Goal: Task Accomplishment & Management: Complete application form

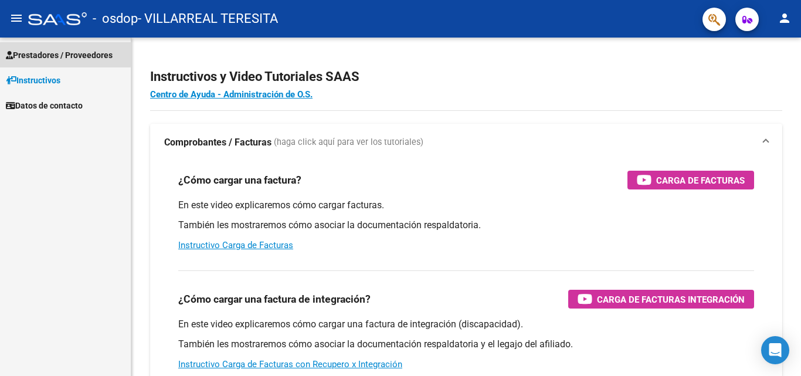
click at [57, 53] on span "Prestadores / Proveedores" at bounding box center [59, 55] width 107 height 13
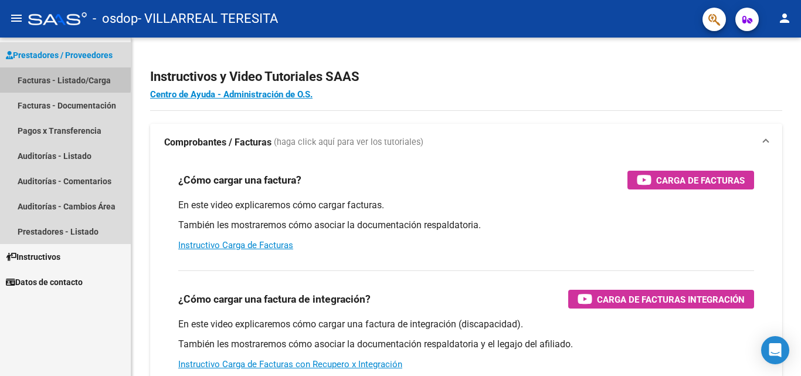
click at [25, 76] on link "Facturas - Listado/Carga" at bounding box center [65, 79] width 131 height 25
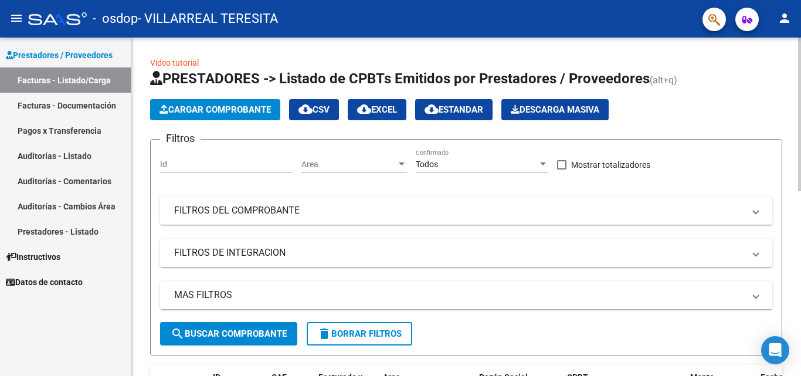
click at [229, 111] on span "Cargar Comprobante" at bounding box center [214, 109] width 111 height 11
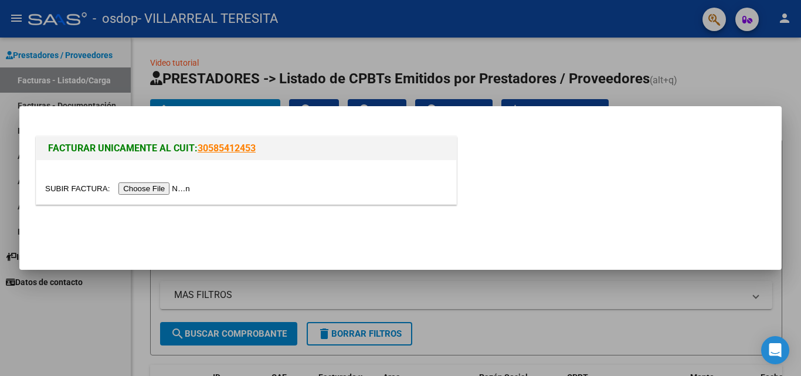
click at [149, 186] on input "file" at bounding box center [119, 188] width 148 height 12
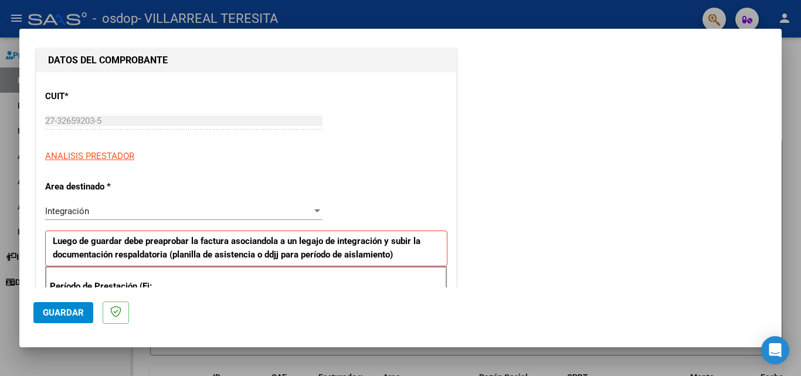
scroll to position [176, 0]
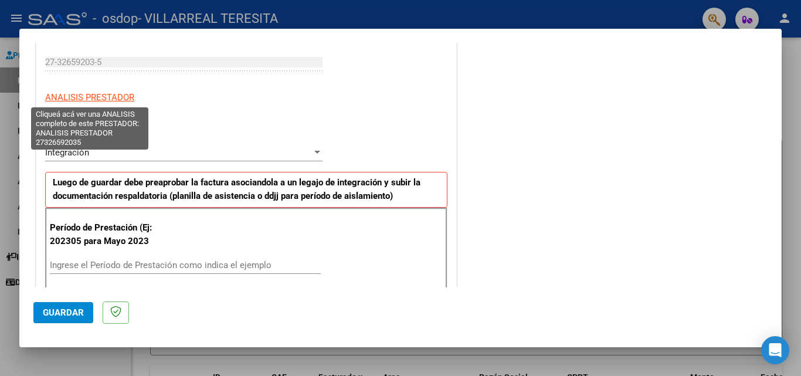
click at [105, 97] on span "ANALISIS PRESTADOR" at bounding box center [89, 97] width 89 height 11
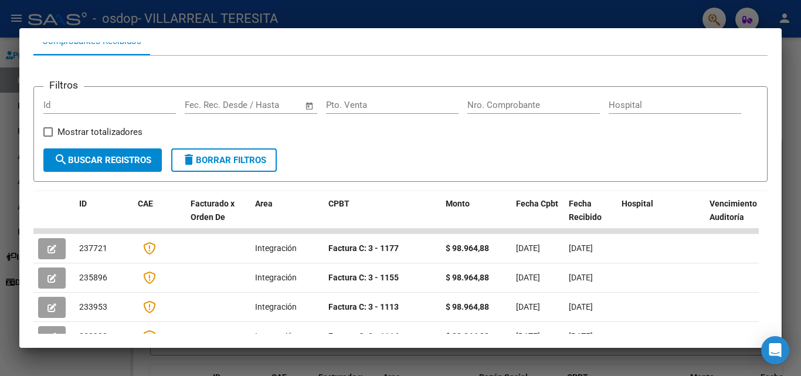
scroll to position [0, 0]
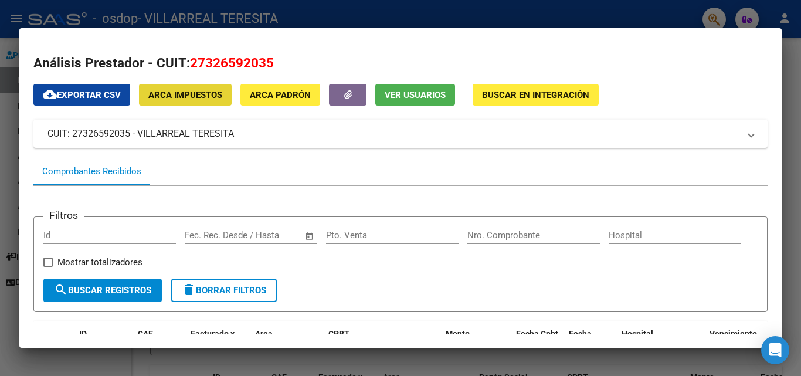
click at [196, 92] on span "ARCA Impuestos" at bounding box center [185, 95] width 74 height 11
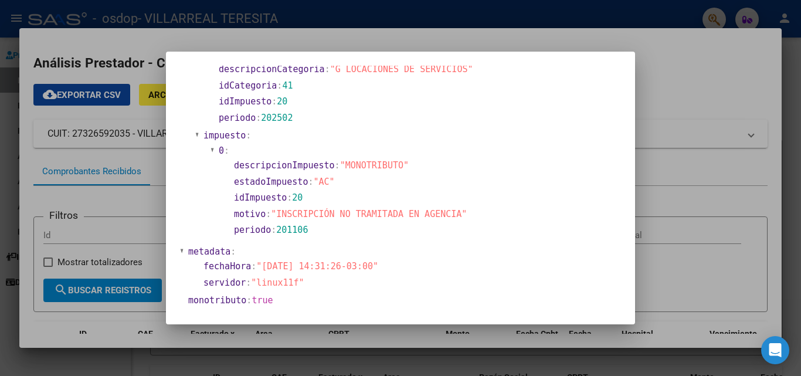
scroll to position [529, 0]
click at [640, 104] on div at bounding box center [400, 188] width 801 height 376
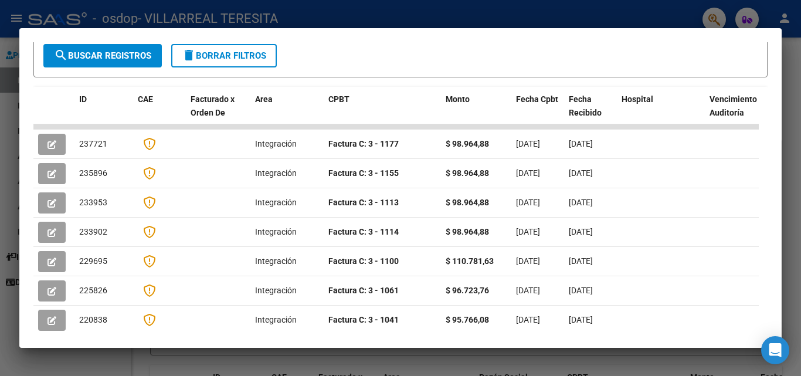
scroll to position [0, 0]
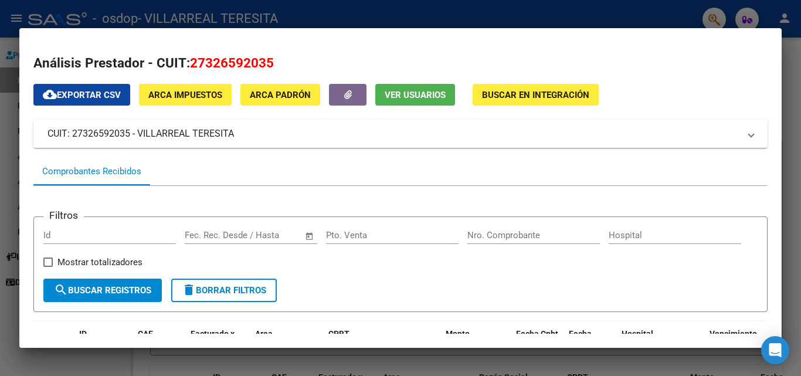
click at [399, 9] on div at bounding box center [400, 188] width 801 height 376
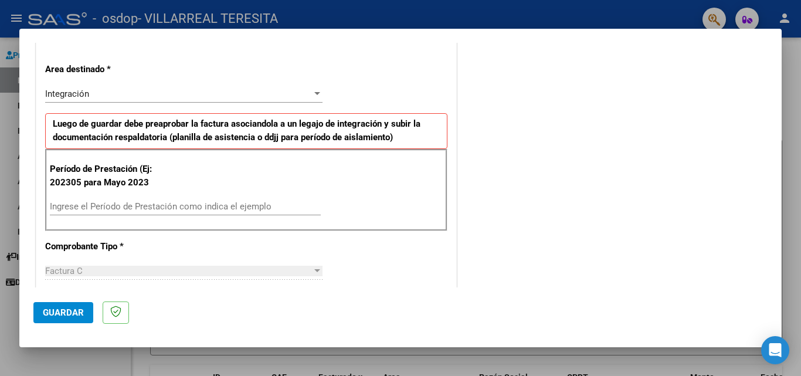
scroll to position [117, 0]
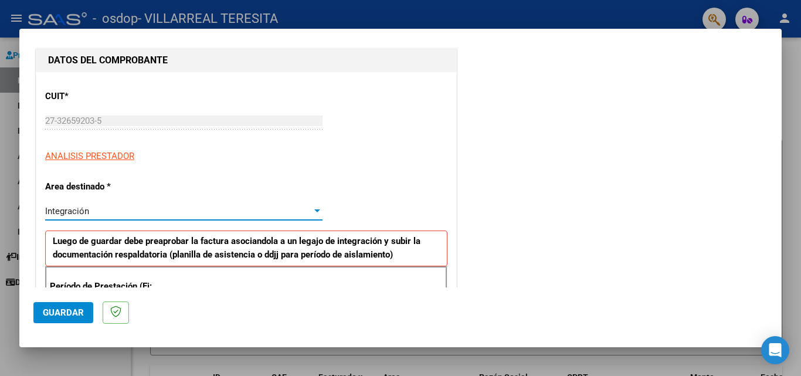
click at [126, 206] on div "Integración" at bounding box center [178, 211] width 267 height 11
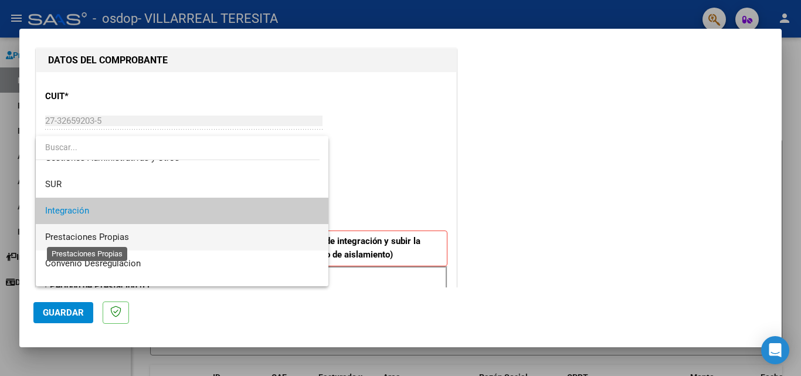
scroll to position [87, 0]
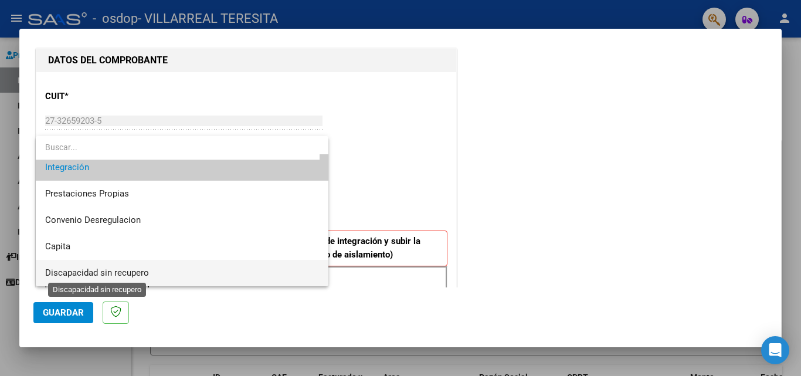
click at [82, 271] on span "Discapacidad sin recupero" at bounding box center [97, 272] width 104 height 11
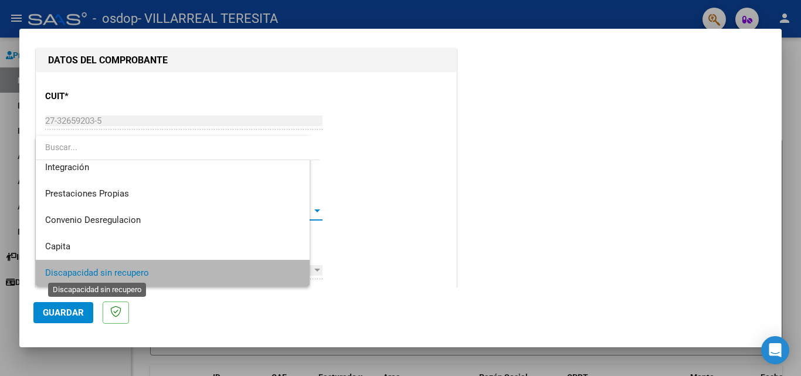
scroll to position [86, 0]
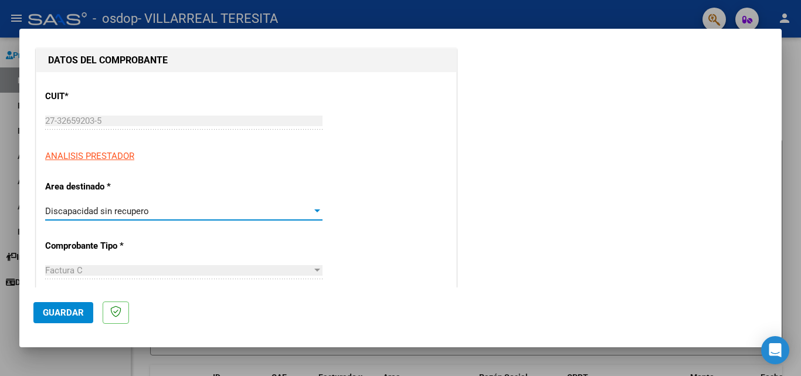
click at [133, 213] on span "Discapacidad sin recupero" at bounding box center [97, 211] width 104 height 11
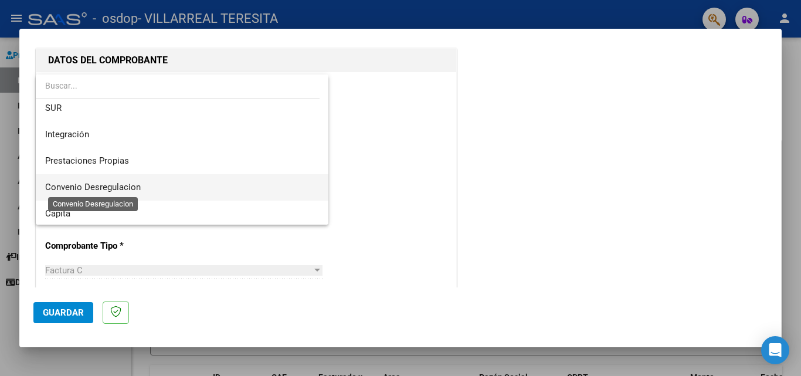
scroll to position [87, 0]
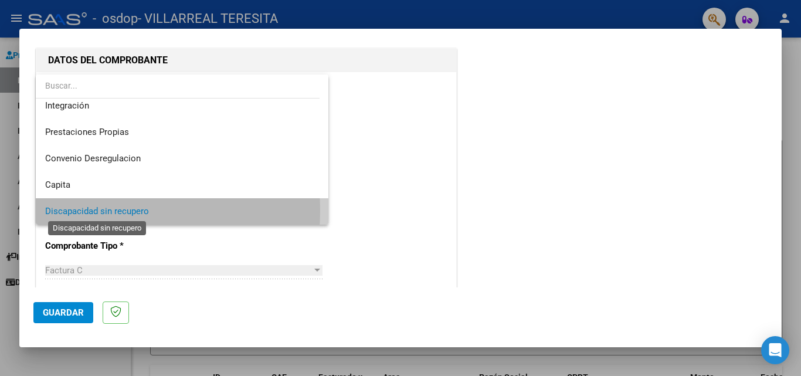
click at [98, 210] on span "Discapacidad sin recupero" at bounding box center [97, 211] width 104 height 11
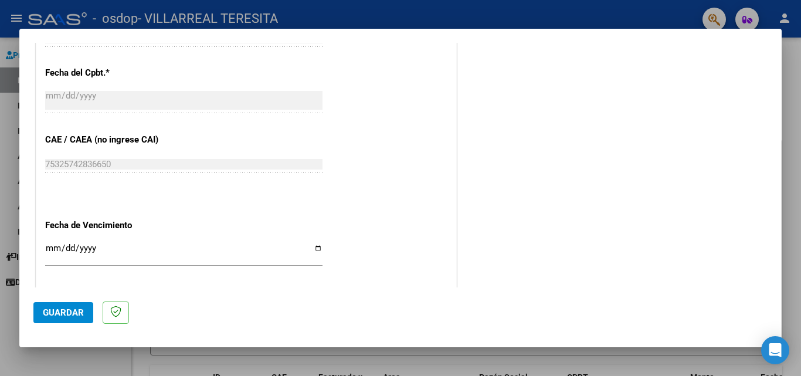
scroll to position [586, 0]
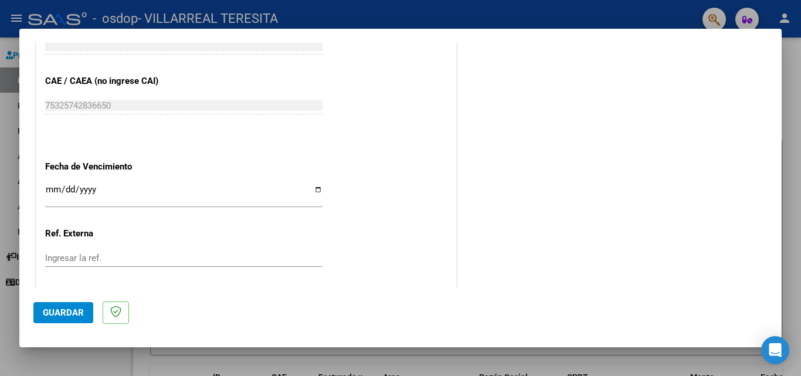
click at [317, 186] on input "Ingresar la fecha" at bounding box center [183, 194] width 277 height 19
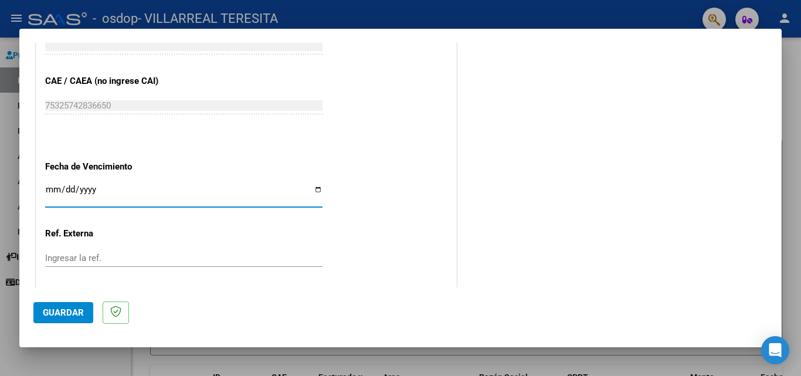
type input "[DATE]"
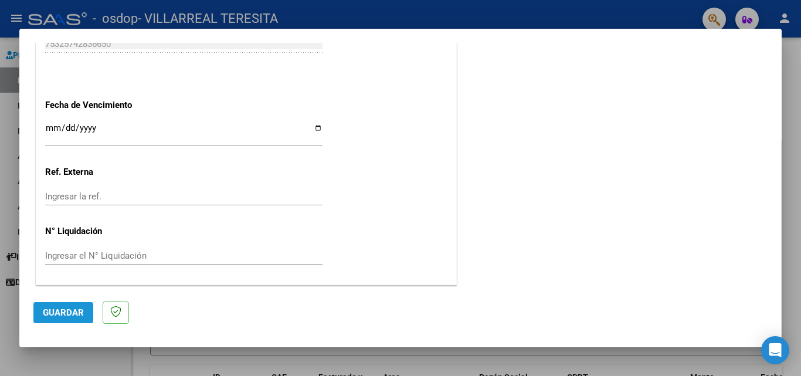
click at [61, 315] on span "Guardar" at bounding box center [63, 312] width 41 height 11
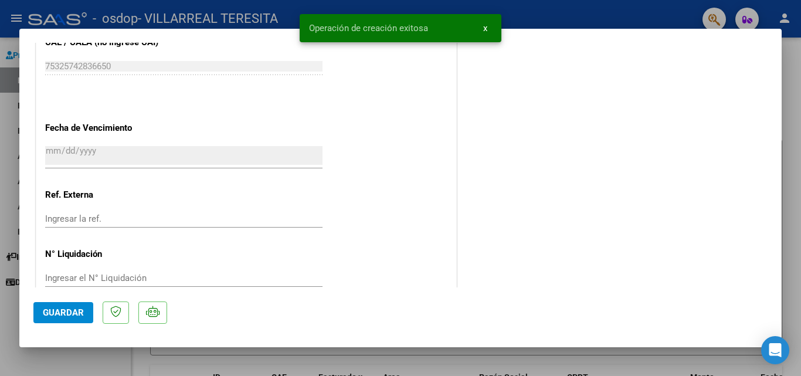
scroll to position [0, 0]
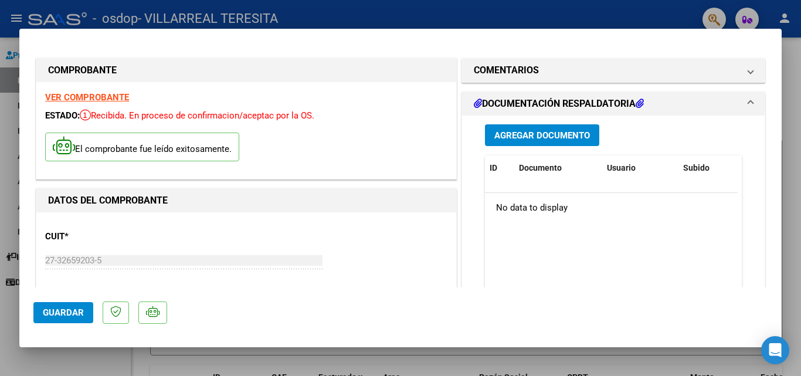
click at [550, 129] on button "Agregar Documento" at bounding box center [542, 135] width 114 height 22
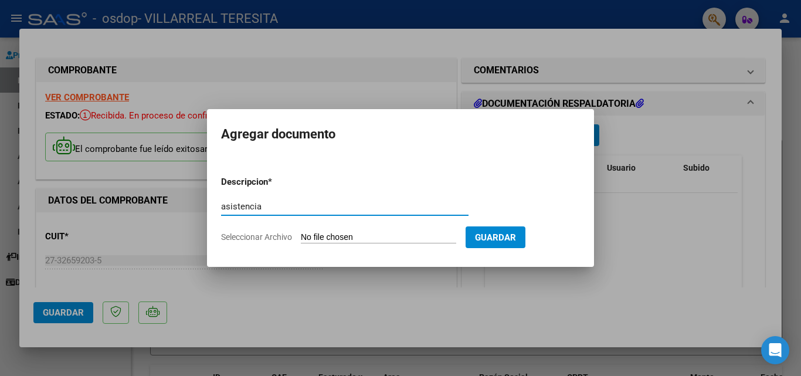
type input "asistencia"
click at [503, 236] on span "Guardar" at bounding box center [495, 237] width 41 height 11
click at [516, 234] on span "Guardar" at bounding box center [495, 237] width 41 height 11
click at [431, 241] on input "Seleccionar Archivo" at bounding box center [378, 237] width 155 height 11
type input "C:\fakepath\[PERSON_NAME].pdf"
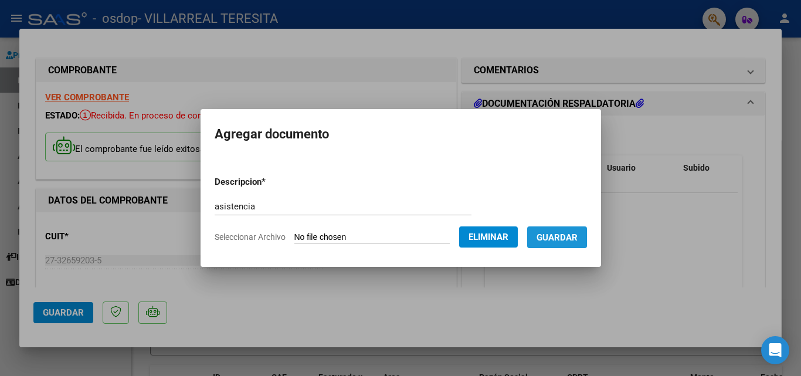
click at [562, 227] on button "Guardar" at bounding box center [557, 237] width 60 height 22
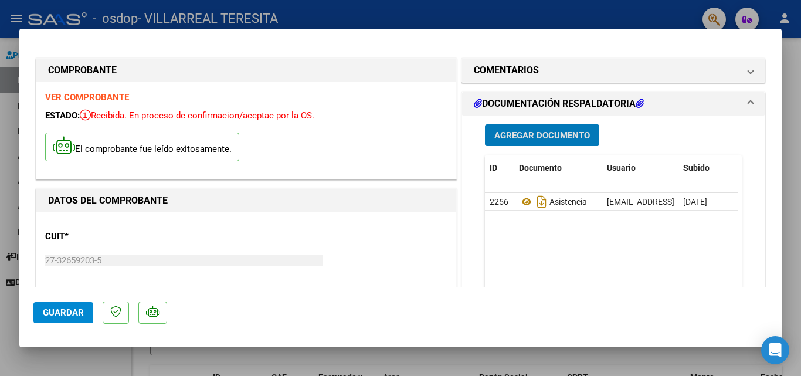
click at [71, 309] on span "Guardar" at bounding box center [63, 312] width 41 height 11
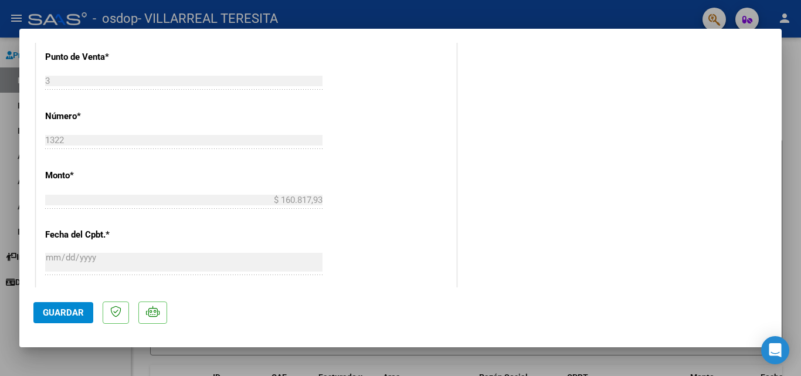
scroll to position [692, 0]
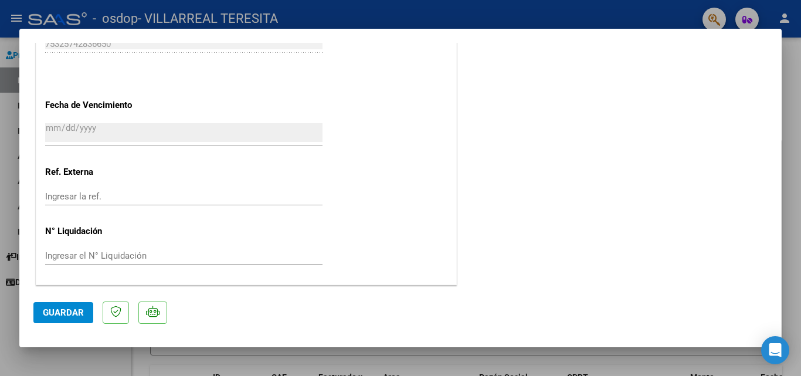
click at [0, 254] on div at bounding box center [400, 188] width 801 height 376
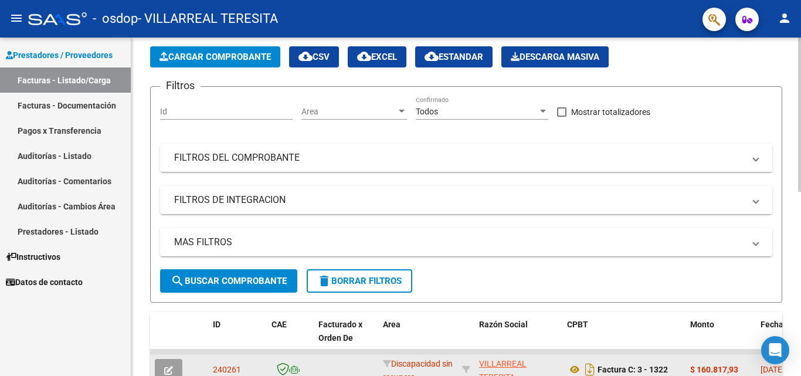
scroll to position [0, 0]
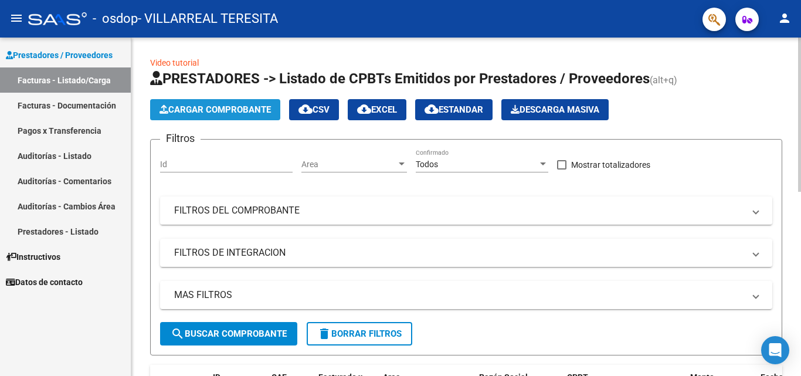
click at [236, 110] on span "Cargar Comprobante" at bounding box center [214, 109] width 111 height 11
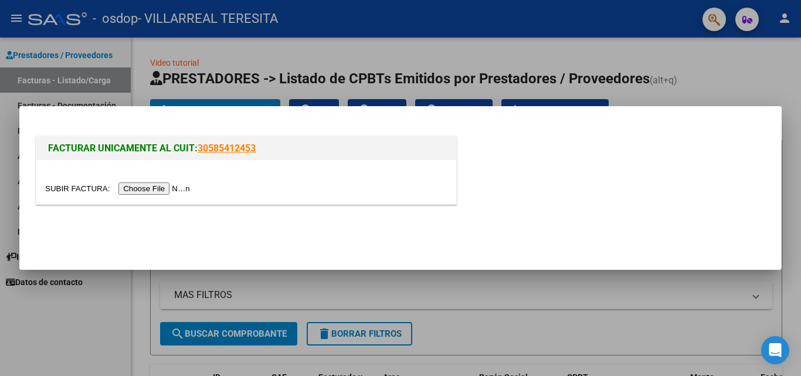
click at [151, 180] on div at bounding box center [246, 182] width 420 height 44
click at [152, 186] on input "file" at bounding box center [119, 188] width 148 height 12
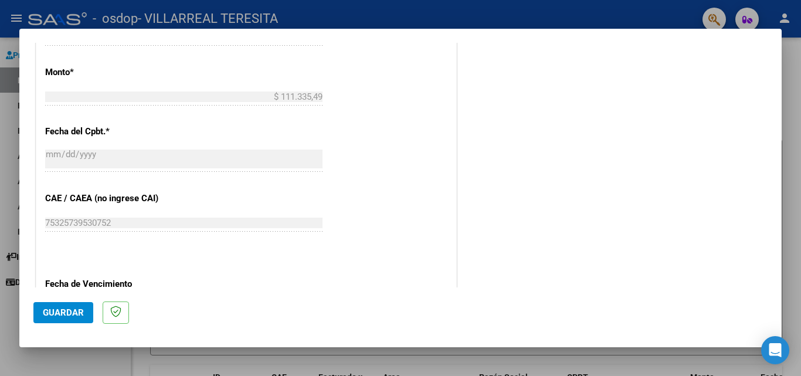
scroll to position [586, 0]
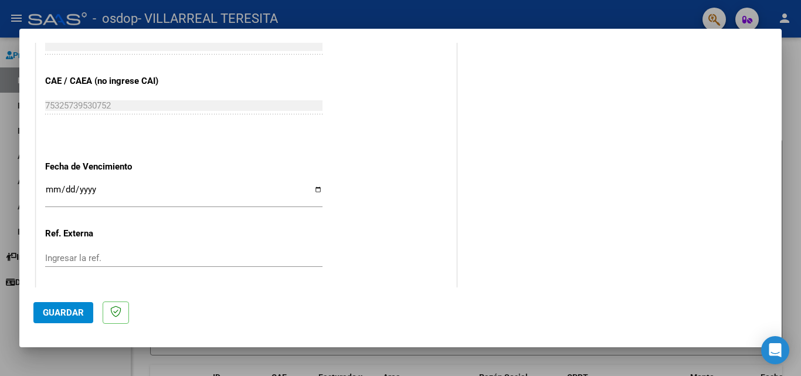
click at [310, 186] on input "Ingresar la fecha" at bounding box center [183, 194] width 277 height 19
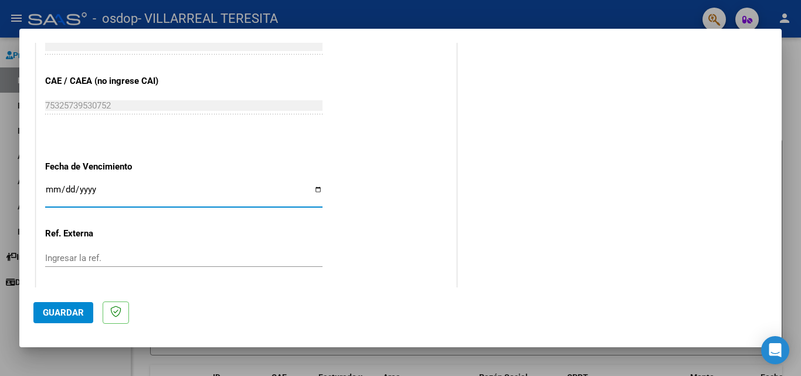
type input "[DATE]"
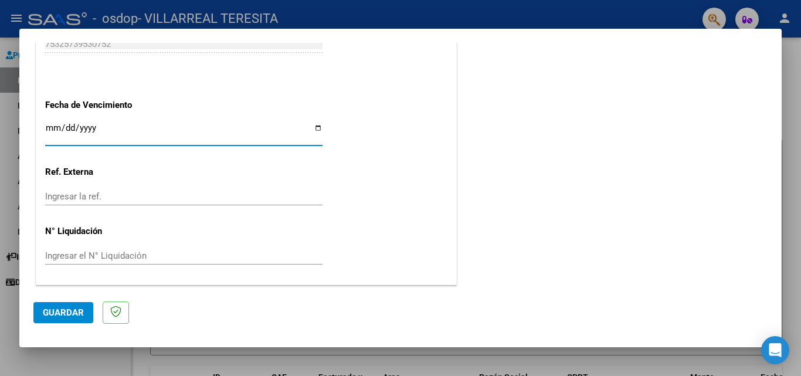
click at [61, 306] on button "Guardar" at bounding box center [63, 312] width 60 height 21
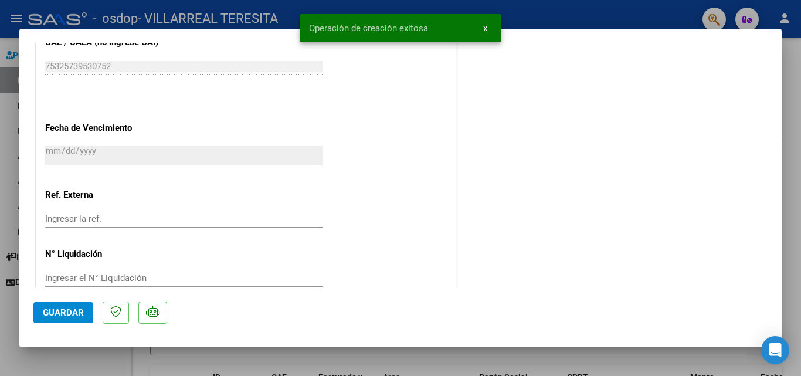
scroll to position [0, 0]
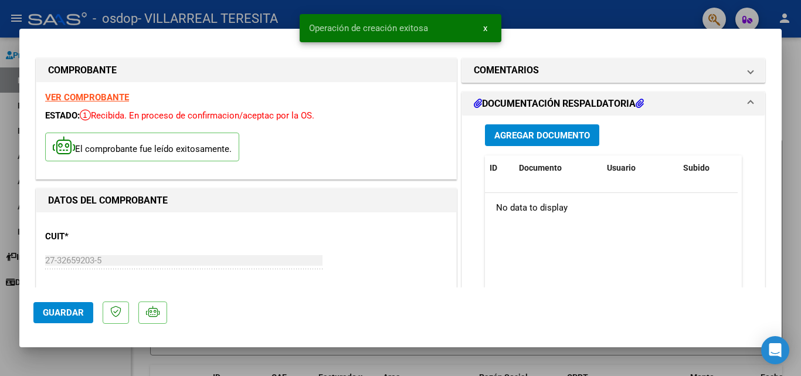
click at [525, 134] on span "Agregar Documento" at bounding box center [542, 135] width 96 height 11
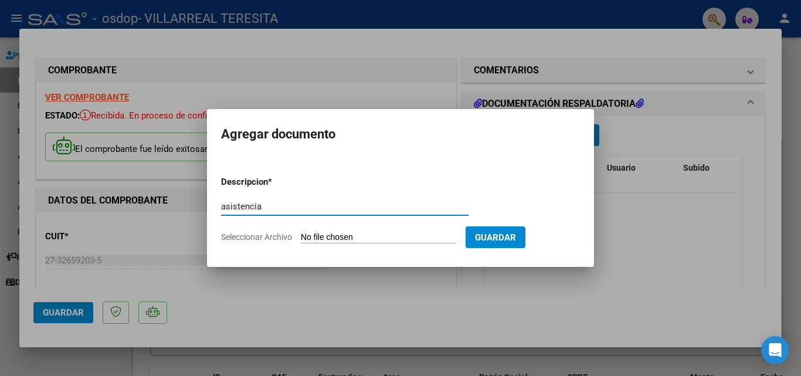
type input "asistencia"
click at [516, 238] on span "Guardar" at bounding box center [495, 237] width 41 height 11
click at [501, 232] on span "Guardar" at bounding box center [495, 237] width 41 height 11
click at [409, 234] on input "Seleccionar Archivo" at bounding box center [378, 237] width 155 height 11
type input "C:\fakepath\[PERSON_NAME].pdf"
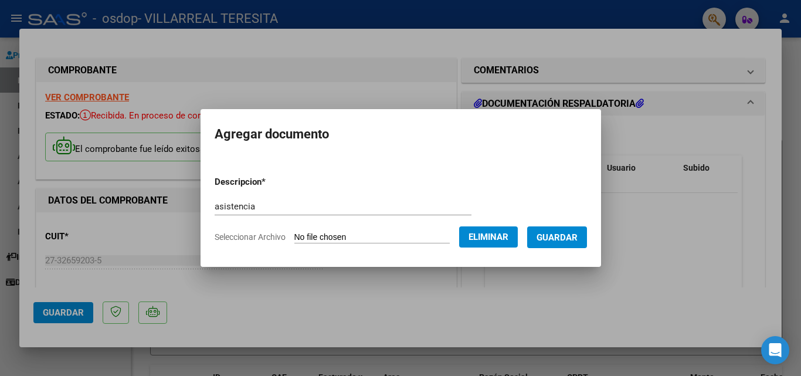
click at [566, 237] on span "Guardar" at bounding box center [556, 237] width 41 height 11
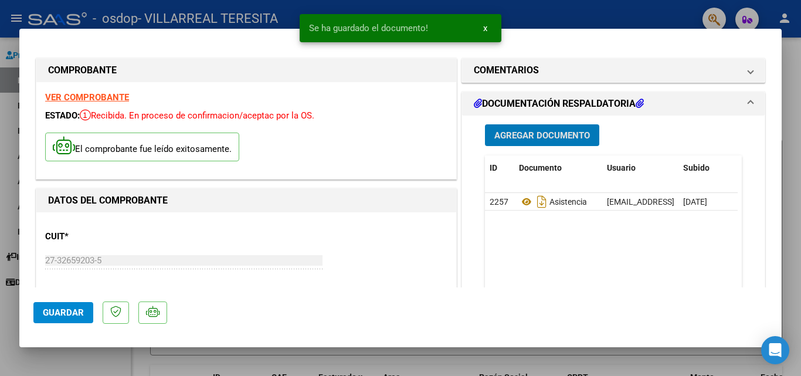
click at [61, 311] on span "Guardar" at bounding box center [63, 312] width 41 height 11
click at [606, 12] on div at bounding box center [400, 188] width 801 height 376
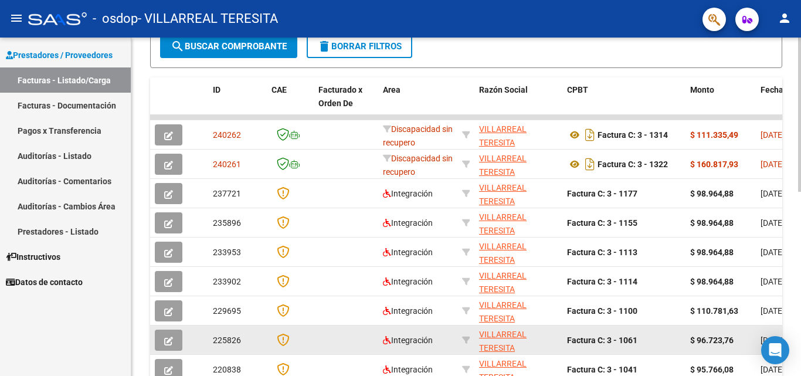
scroll to position [346, 0]
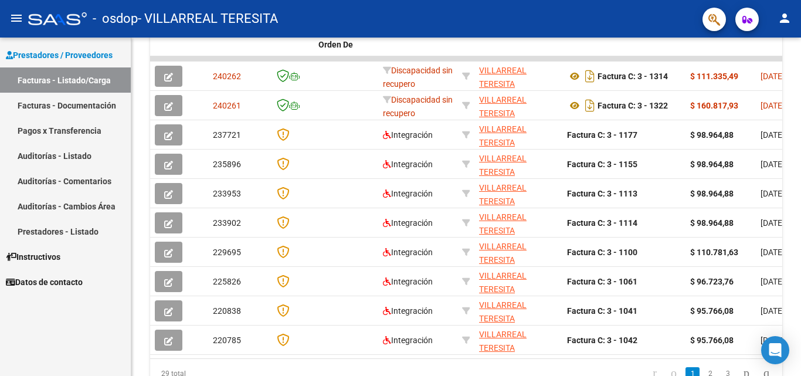
click at [35, 230] on link "Prestadores - Listado" at bounding box center [65, 231] width 131 height 25
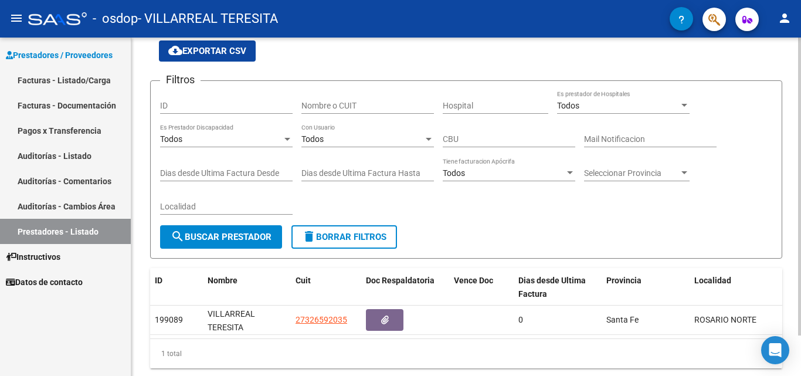
scroll to position [84, 0]
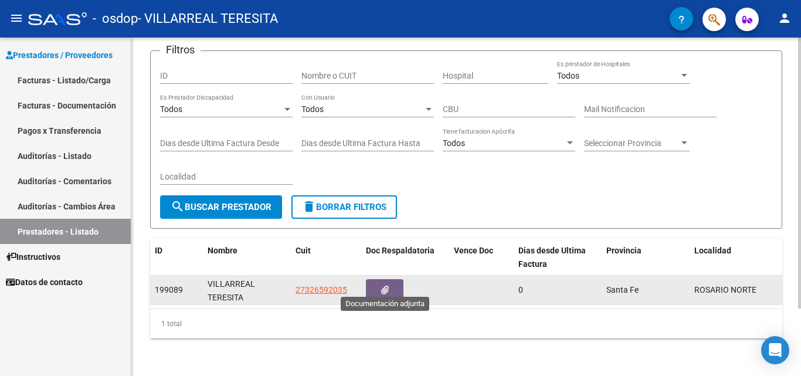
click at [386, 285] on icon "button" at bounding box center [385, 289] width 8 height 9
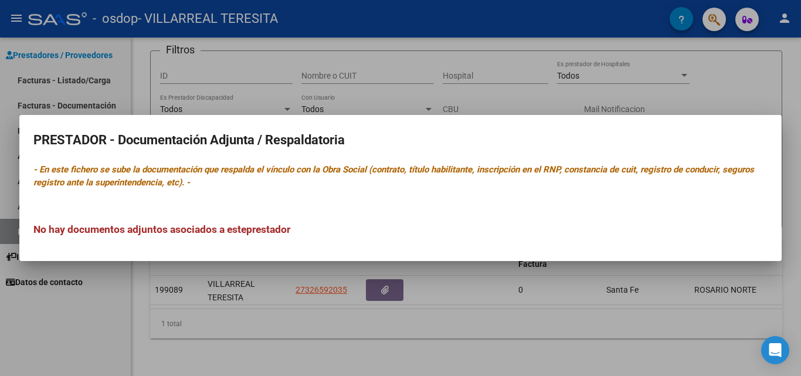
click at [451, 267] on div at bounding box center [400, 188] width 801 height 376
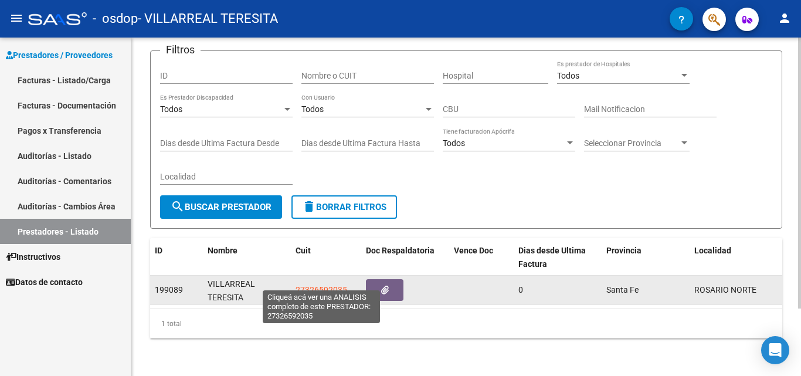
click at [322, 285] on span "27326592035" at bounding box center [321, 289] width 52 height 9
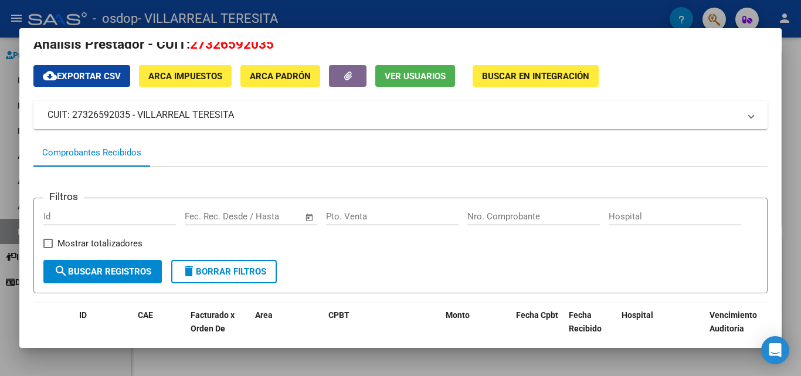
scroll to position [136, 0]
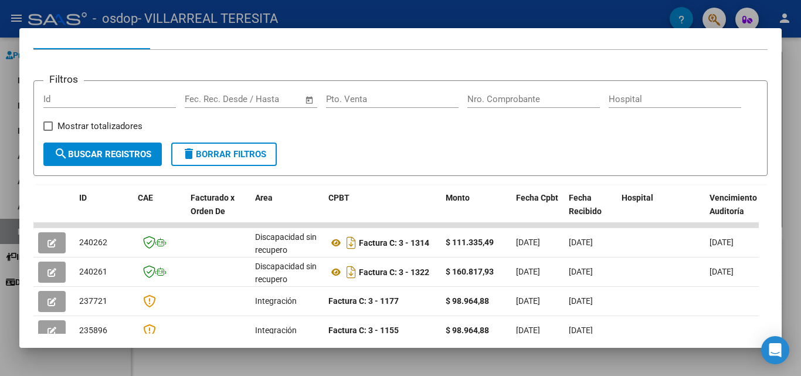
click at [794, 120] on div at bounding box center [400, 188] width 801 height 376
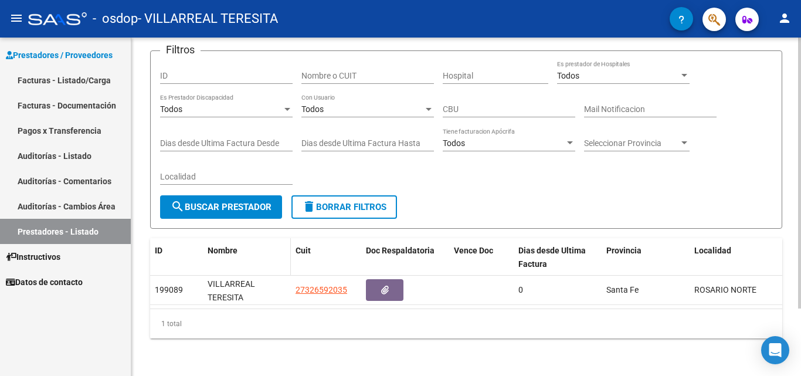
scroll to position [0, 0]
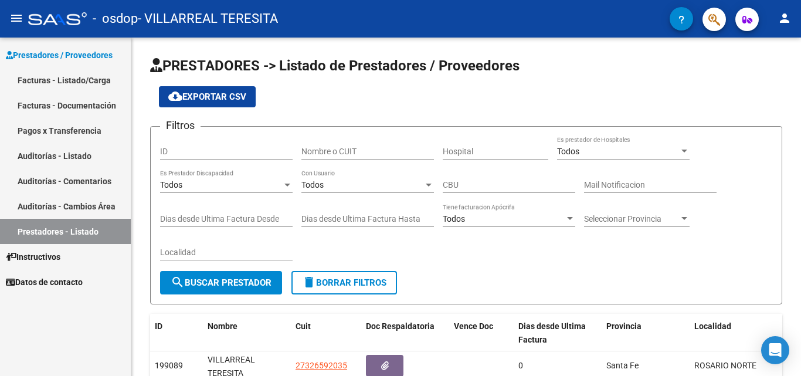
click at [35, 131] on link "Pagos x Transferencia" at bounding box center [65, 130] width 131 height 25
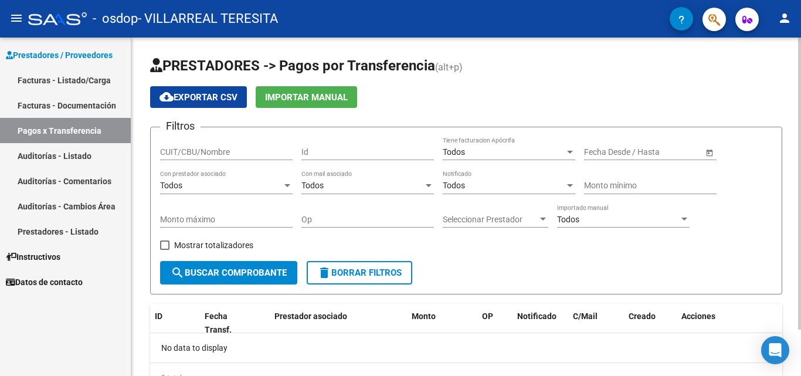
scroll to position [54, 0]
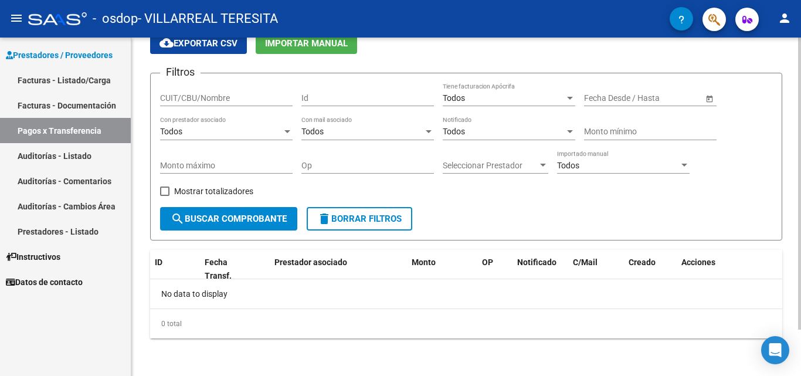
click at [222, 222] on span "search Buscar Comprobante" at bounding box center [229, 218] width 116 height 11
click at [209, 95] on input "CUIT/CBU/Nombre" at bounding box center [226, 98] width 132 height 10
type input "27326592035"
click at [209, 215] on span "search Buscar Comprobante" at bounding box center [229, 218] width 116 height 11
click at [710, 96] on span "Open calendar" at bounding box center [709, 98] width 28 height 28
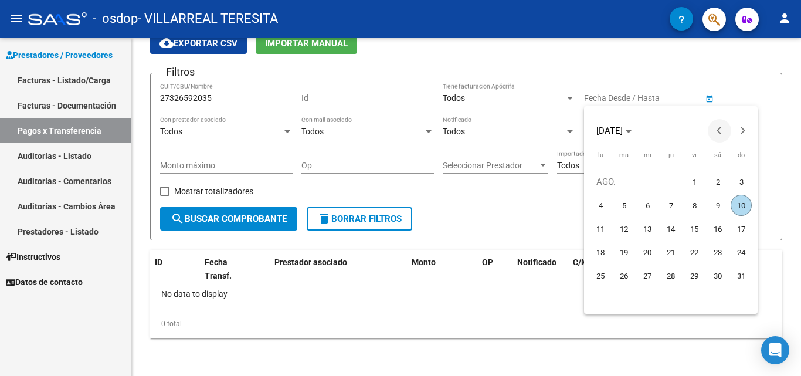
click at [719, 129] on button "Previous month" at bounding box center [719, 130] width 23 height 23
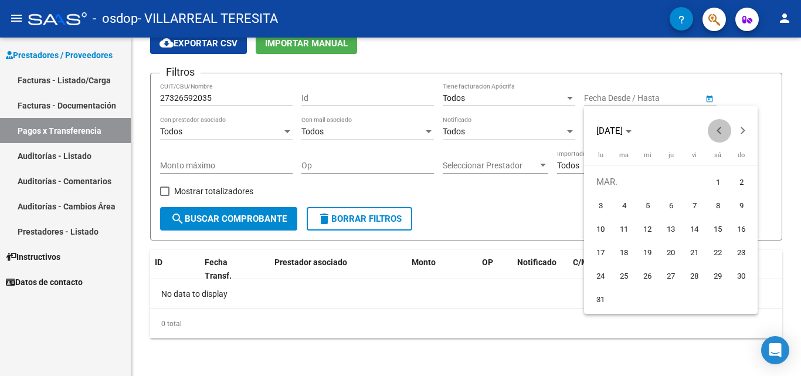
click at [719, 129] on button "Previous month" at bounding box center [719, 130] width 23 height 23
click at [646, 205] on span "1" at bounding box center [647, 205] width 21 height 21
type input "[DATE]"
click at [526, 217] on div at bounding box center [400, 188] width 801 height 376
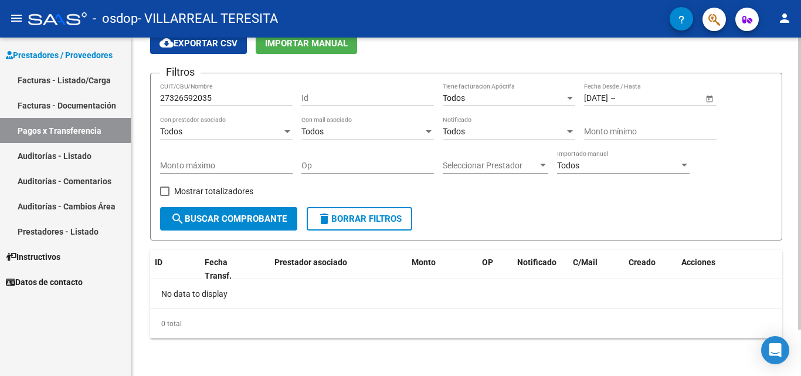
click at [701, 97] on span "Open calendar" at bounding box center [709, 98] width 28 height 28
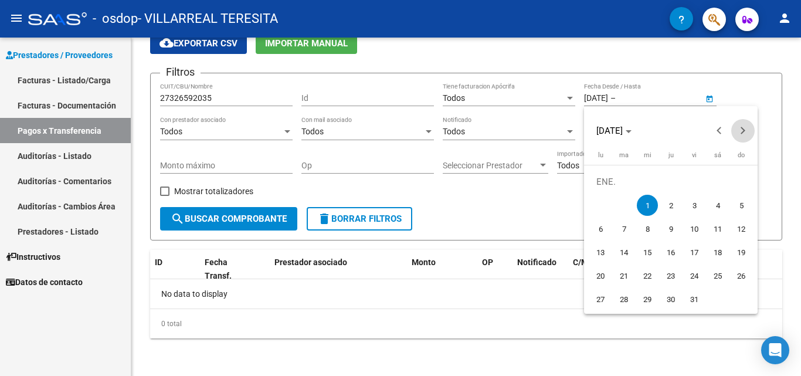
click at [747, 135] on span "Next month" at bounding box center [742, 130] width 23 height 23
click at [723, 128] on span "Previous month" at bounding box center [719, 130] width 23 height 23
click at [645, 206] on span "1" at bounding box center [647, 205] width 21 height 21
type input "[DATE]"
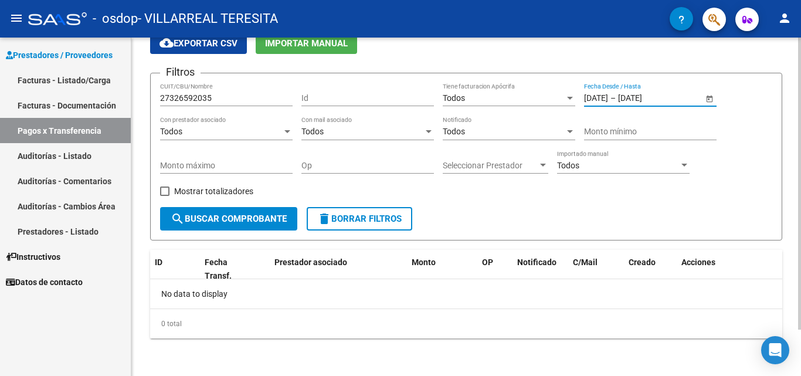
click at [634, 101] on input "[DATE]" at bounding box center [646, 98] width 57 height 10
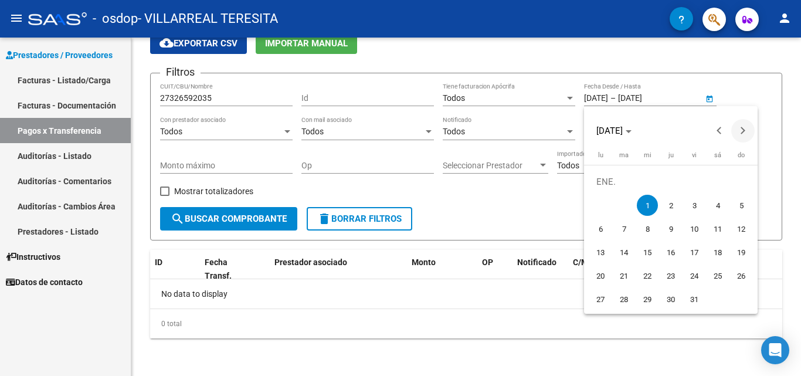
click at [739, 133] on span "Next month" at bounding box center [742, 130] width 23 height 23
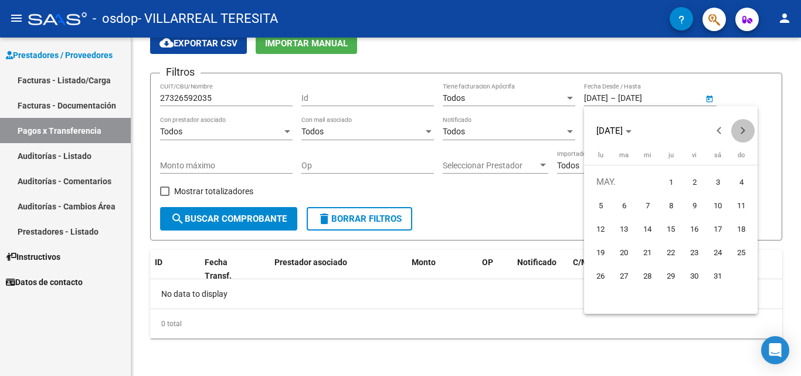
click at [739, 133] on span "Next month" at bounding box center [742, 130] width 23 height 23
click at [737, 133] on span "Next month" at bounding box center [742, 130] width 23 height 23
click at [713, 128] on span "Previous month" at bounding box center [719, 130] width 23 height 23
click at [695, 180] on span "1" at bounding box center [693, 181] width 21 height 21
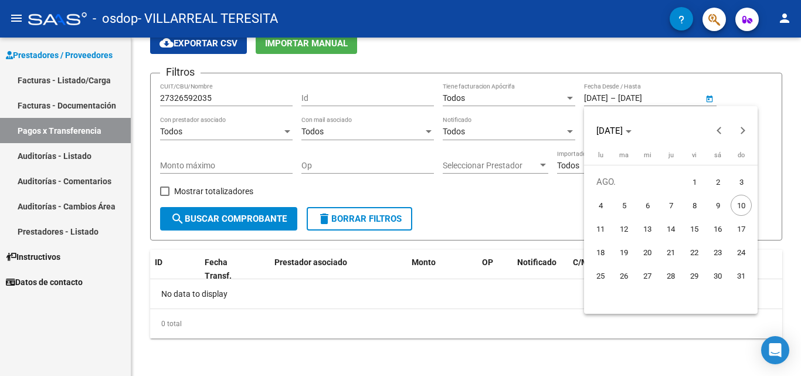
type input "[DATE]"
drag, startPoint x: 244, startPoint y: 233, endPoint x: 240, endPoint y: 225, distance: 9.5
click at [244, 232] on div at bounding box center [400, 188] width 801 height 376
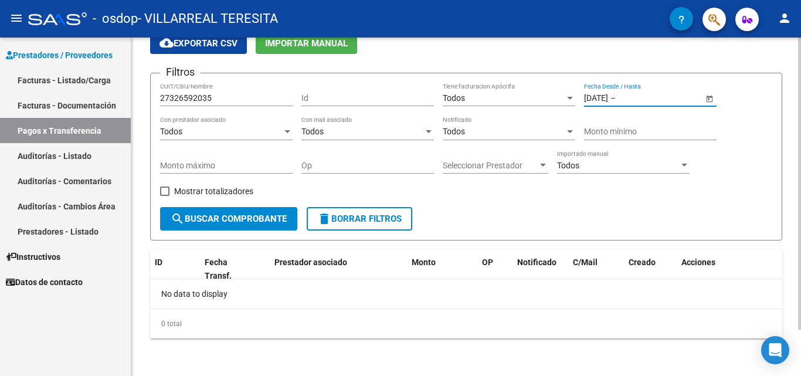
click at [239, 216] on span "search Buscar Comprobante" at bounding box center [229, 218] width 116 height 11
click at [209, 191] on span "Mostrar totalizadores" at bounding box center [213, 191] width 79 height 14
click at [165, 196] on input "Mostrar totalizadores" at bounding box center [164, 196] width 1 height 1
checkbox input "true"
click at [209, 214] on span "search Buscar Comprobante" at bounding box center [229, 218] width 116 height 11
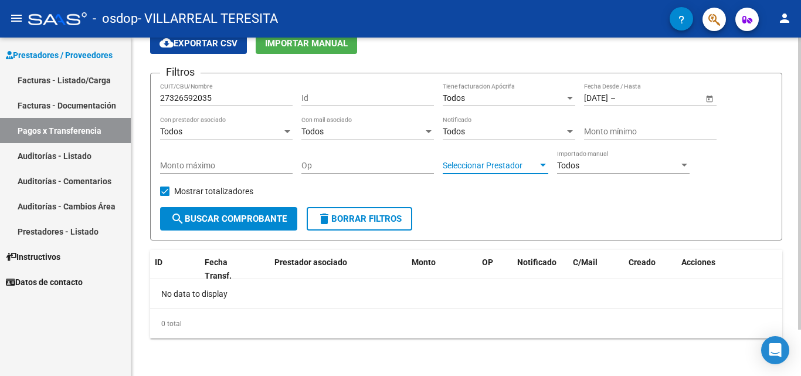
click at [475, 170] on span "Seleccionar Prestador" at bounding box center [490, 166] width 95 height 10
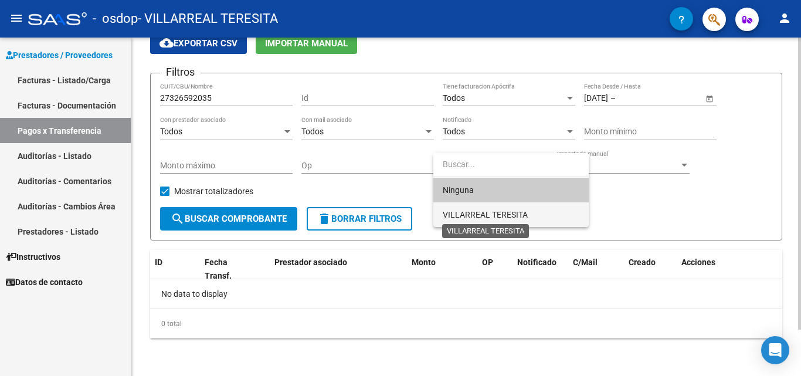
click at [491, 213] on span "VILLARREAL TERESITA" at bounding box center [485, 214] width 85 height 9
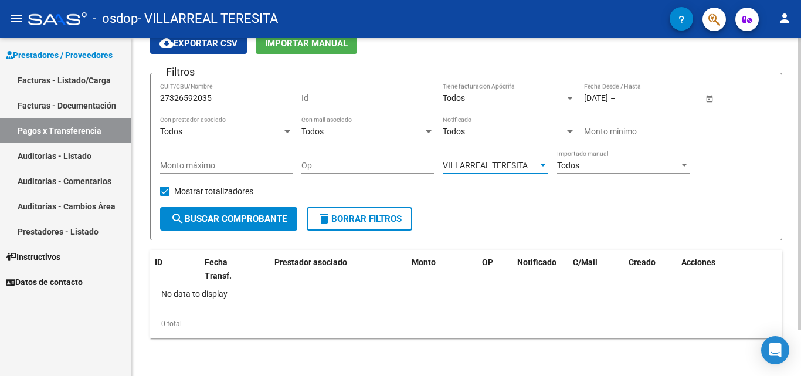
click at [261, 216] on span "search Buscar Comprobante" at bounding box center [229, 218] width 116 height 11
click at [591, 165] on div "Todos" at bounding box center [618, 166] width 122 height 10
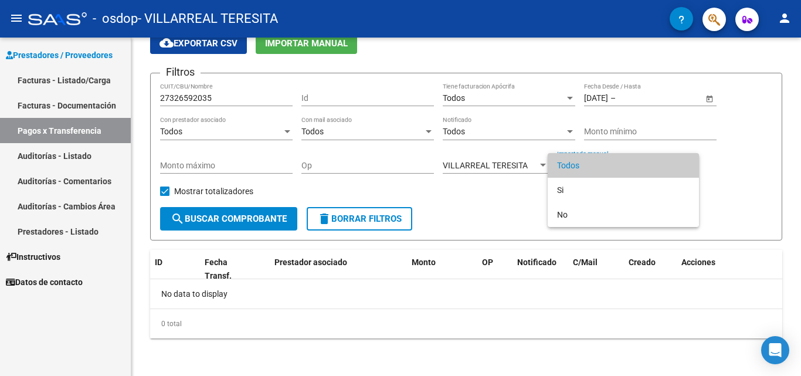
click at [506, 209] on div at bounding box center [400, 188] width 801 height 376
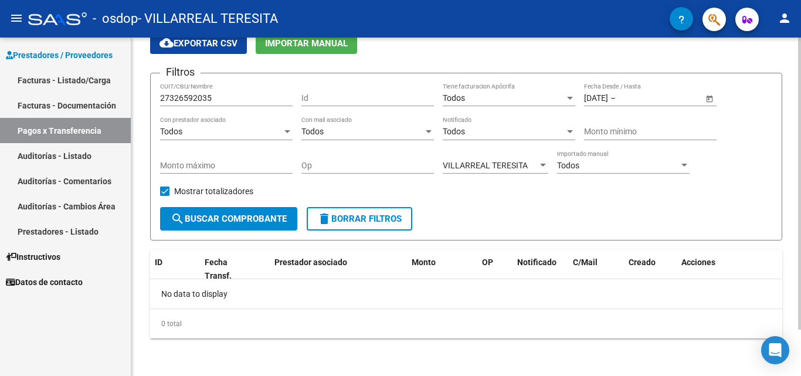
click at [594, 164] on div "Todos" at bounding box center [618, 166] width 122 height 10
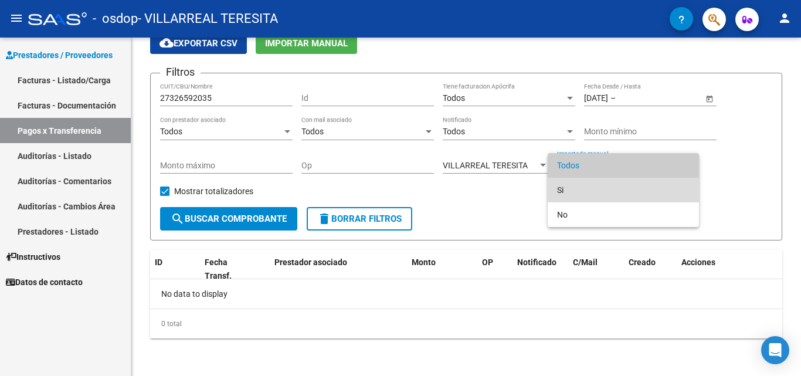
click at [577, 191] on span "Si" at bounding box center [623, 190] width 132 height 25
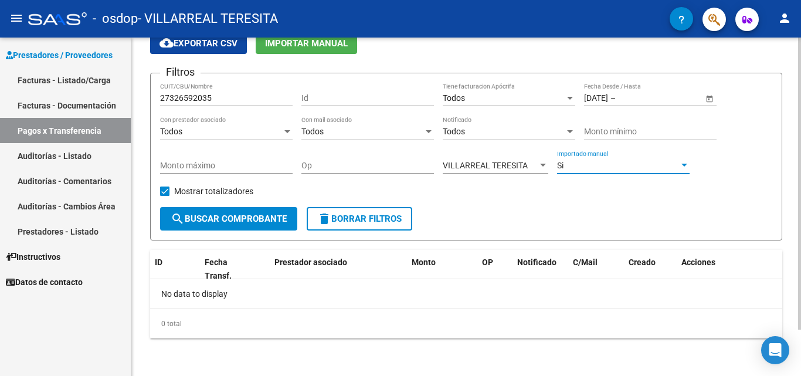
click at [261, 226] on button "search Buscar Comprobante" at bounding box center [228, 218] width 137 height 23
click at [579, 162] on div "Si Importado manual" at bounding box center [623, 161] width 132 height 23
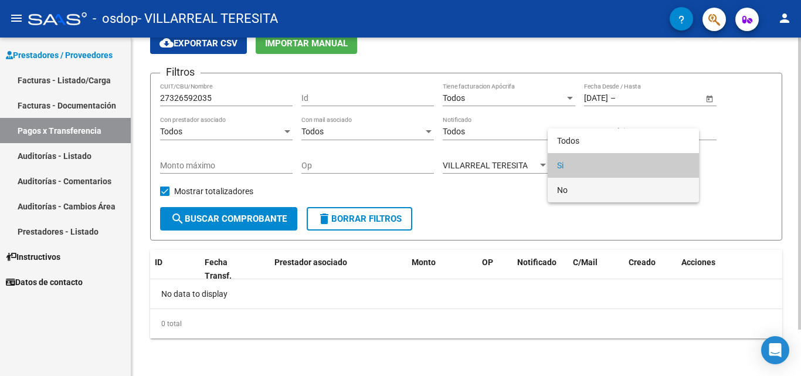
click at [576, 191] on span "No" at bounding box center [623, 190] width 132 height 25
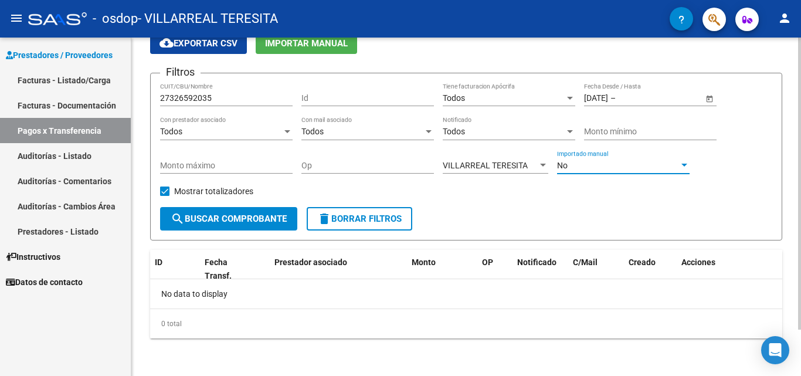
click at [266, 224] on span "search Buscar Comprobante" at bounding box center [229, 218] width 116 height 11
click at [580, 161] on div "No" at bounding box center [618, 166] width 122 height 10
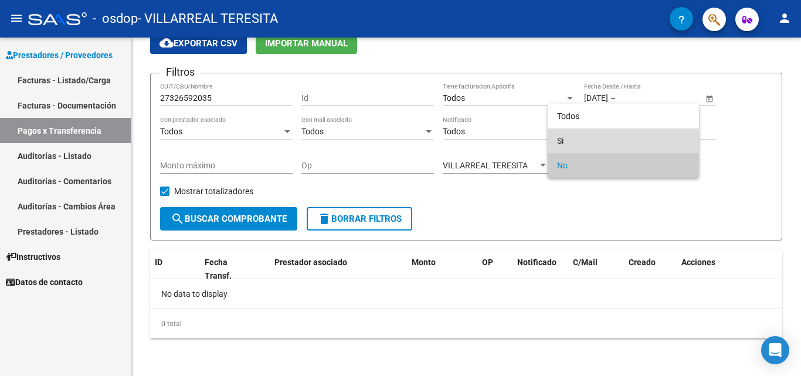
click at [564, 147] on span "Si" at bounding box center [623, 140] width 132 height 25
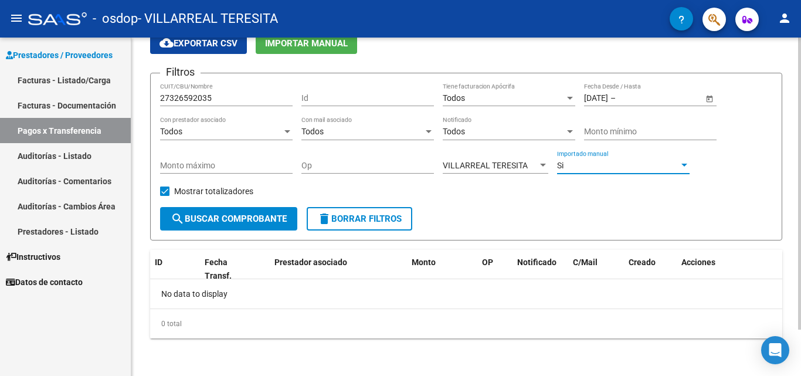
click at [502, 209] on form "Filtros 27326592035 CUIT/CBU/Nombre Id Todos Tiene facturacion Apócrifa [DATE] …" at bounding box center [466, 157] width 632 height 168
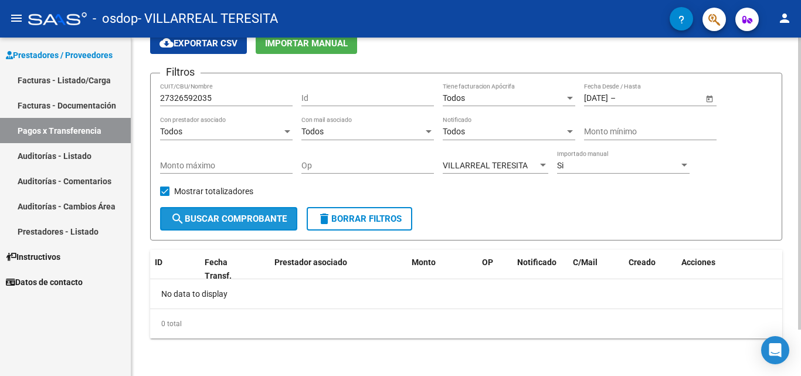
click at [232, 221] on span "search Buscar Comprobante" at bounding box center [229, 218] width 116 height 11
click at [222, 123] on div "Todos Con prestador asociado" at bounding box center [226, 128] width 132 height 23
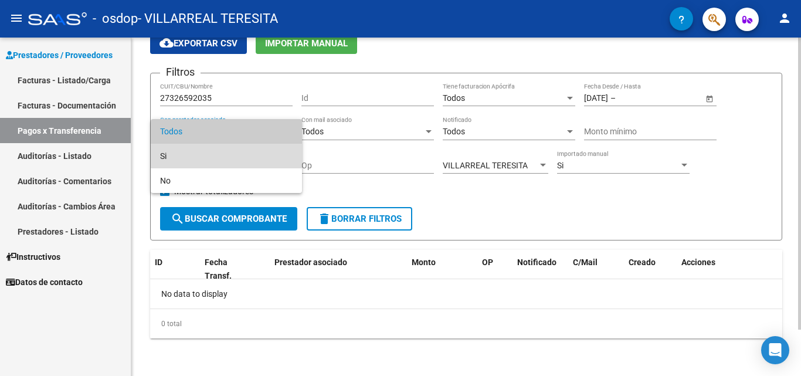
click at [217, 161] on span "Si" at bounding box center [226, 156] width 132 height 25
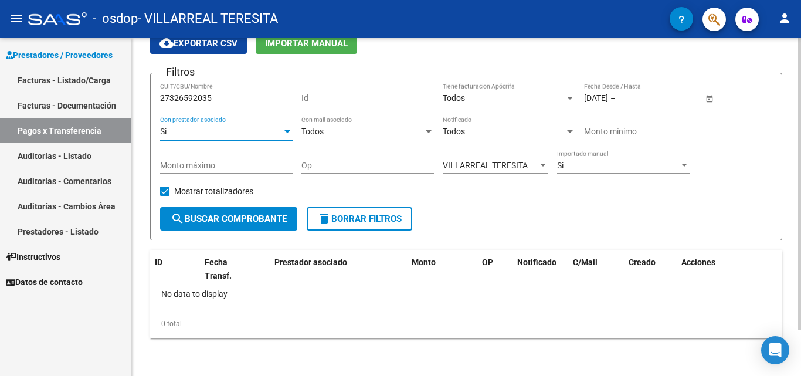
click at [337, 127] on div "Todos" at bounding box center [362, 132] width 122 height 10
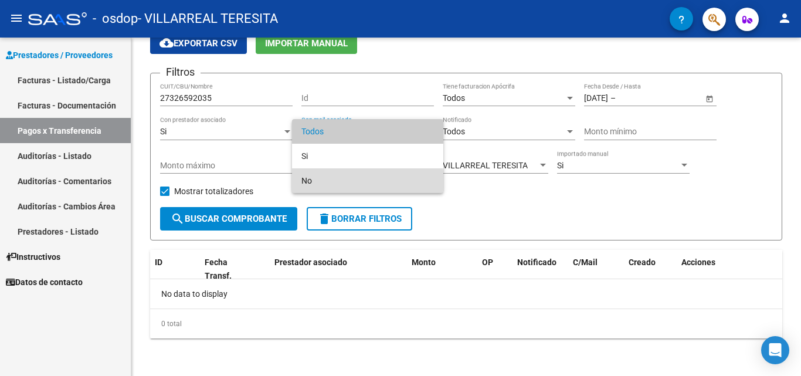
click at [355, 182] on span "No" at bounding box center [367, 180] width 132 height 25
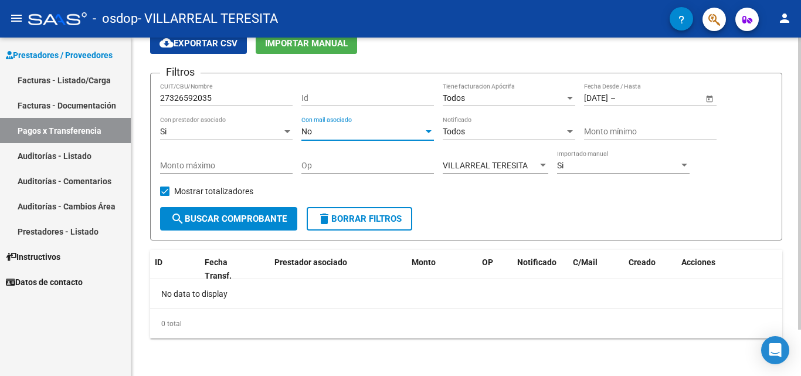
click at [462, 128] on span "Todos" at bounding box center [454, 131] width 22 height 9
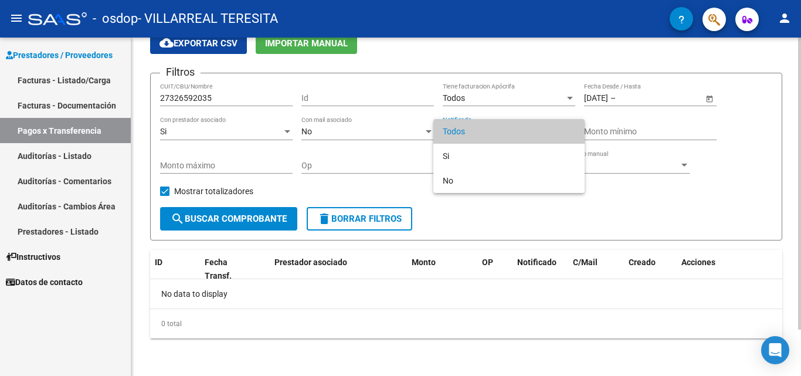
drag, startPoint x: 644, startPoint y: 194, endPoint x: 499, endPoint y: 210, distance: 146.3
click at [643, 195] on div at bounding box center [400, 188] width 801 height 376
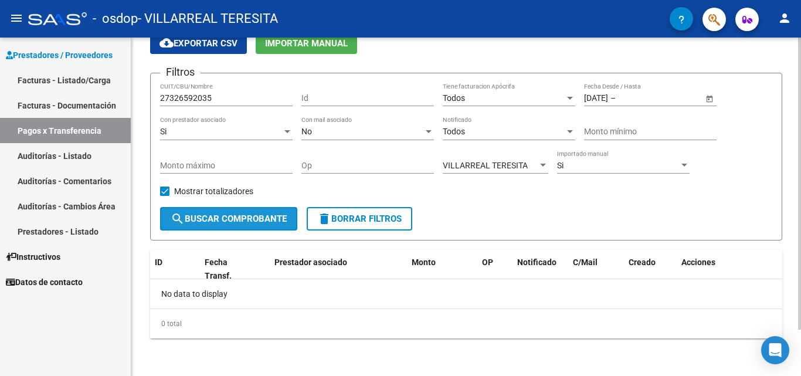
click at [256, 227] on button "search Buscar Comprobante" at bounding box center [228, 218] width 137 height 23
click at [466, 93] on div "Todos" at bounding box center [504, 98] width 122 height 10
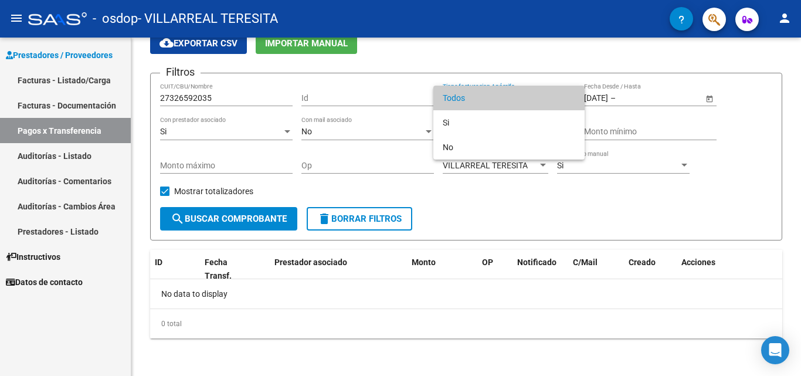
click at [385, 110] on div at bounding box center [400, 188] width 801 height 376
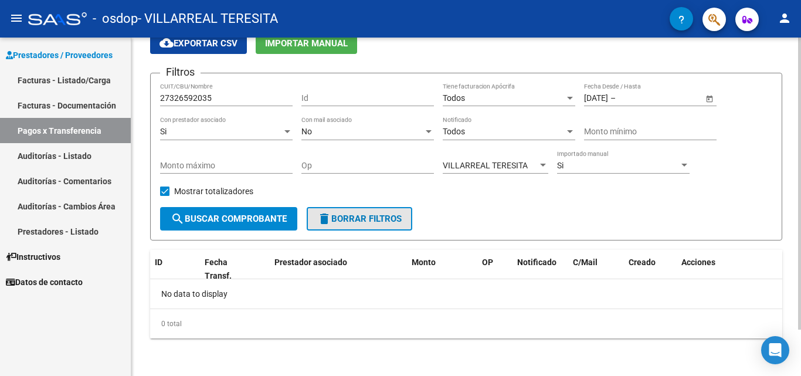
click at [377, 209] on button "delete Borrar Filtros" at bounding box center [360, 218] width 106 height 23
checkbox input "false"
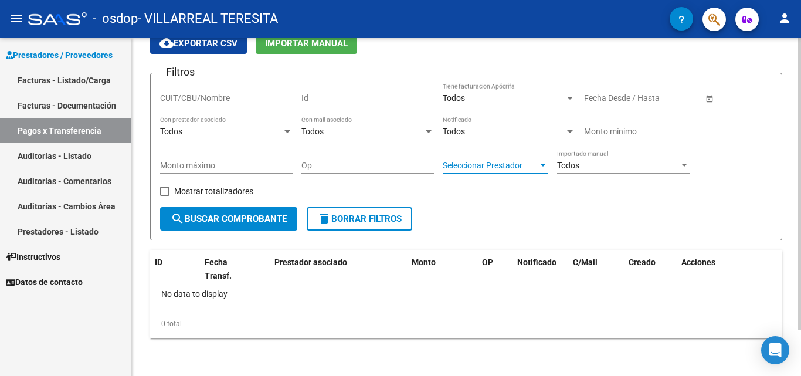
click at [484, 161] on span "Seleccionar Prestador" at bounding box center [490, 166] width 95 height 10
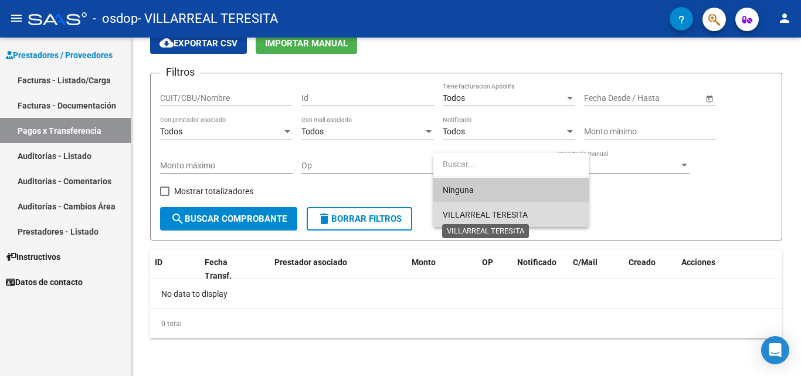
click at [471, 210] on span "VILLARREAL TERESITA" at bounding box center [485, 214] width 85 height 9
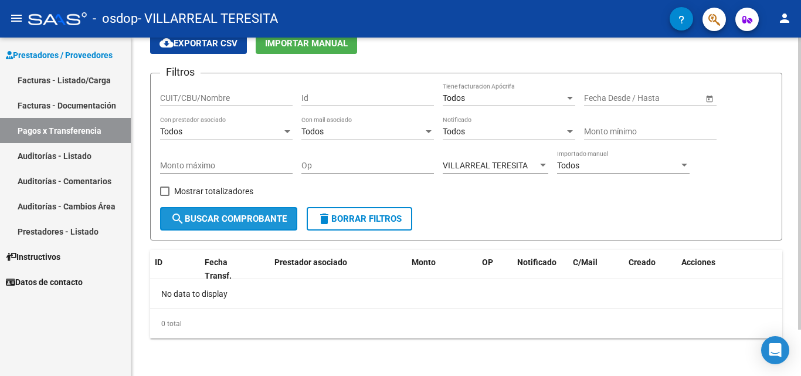
click at [271, 229] on button "search Buscar Comprobante" at bounding box center [228, 218] width 137 height 23
